Goal: Find specific page/section: Find specific page/section

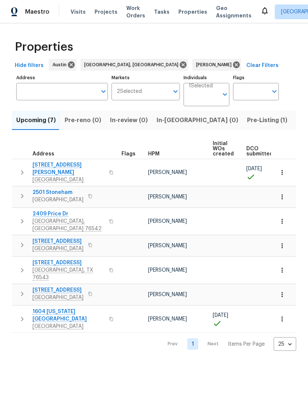
click at [247, 123] on span "Pre-Listing (1)" at bounding box center [267, 120] width 40 height 10
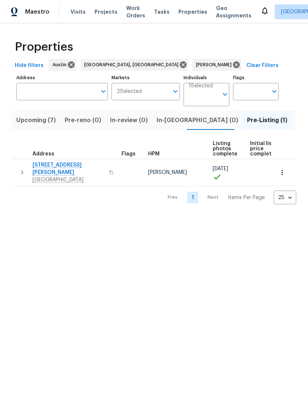
click at [58, 156] on div "Address" at bounding box center [47, 153] width 28 height 5
click at [60, 165] on span "[STREET_ADDRESS][PERSON_NAME]" at bounding box center [69, 168] width 72 height 15
click at [280, 175] on button "button" at bounding box center [282, 172] width 16 height 16
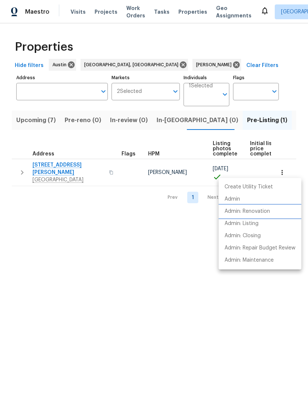
click at [267, 211] on p "Admin: Renovation" at bounding box center [247, 211] width 45 height 8
